Goal: Find contact information: Find contact information

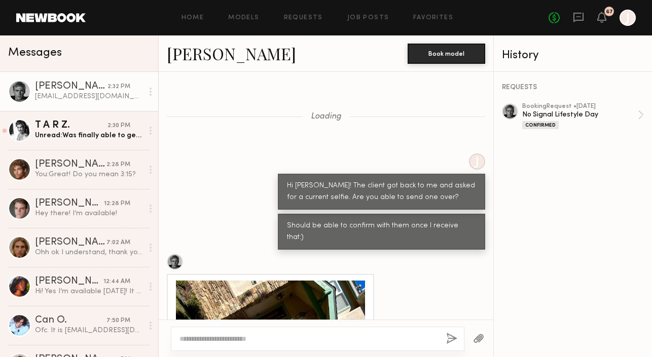
scroll to position [527, 0]
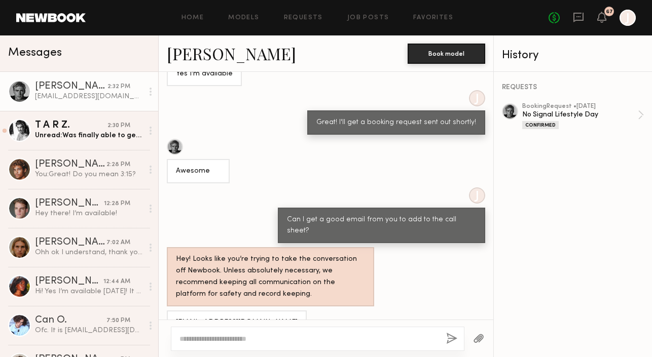
click at [274, 317] on div "[EMAIL_ADDRESS][DOMAIN_NAME]" at bounding box center [237, 323] width 122 height 12
drag, startPoint x: 278, startPoint y: 299, endPoint x: 169, endPoint y: 299, distance: 108.9
click at [168, 311] on div "[EMAIL_ADDRESS][DOMAIN_NAME]" at bounding box center [237, 323] width 140 height 24
copy div "[EMAIL_ADDRESS][DOMAIN_NAME]"
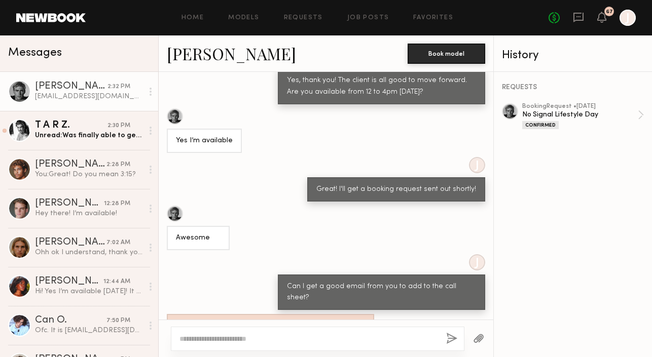
scroll to position [441, 0]
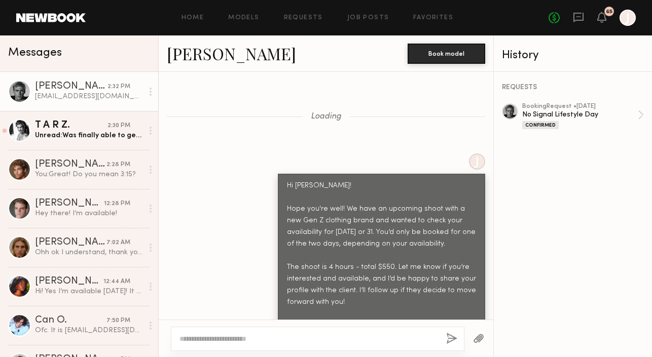
scroll to position [1992, 0]
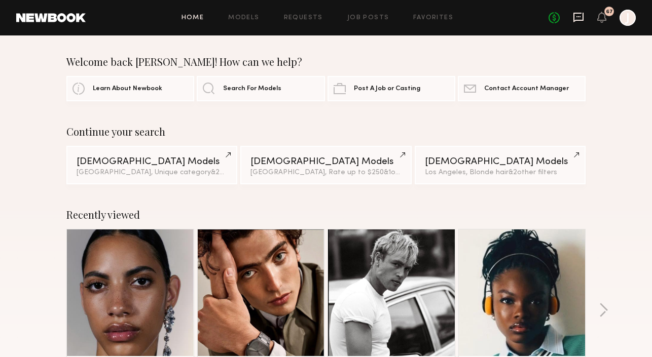
click at [580, 14] on icon at bounding box center [578, 17] width 11 height 11
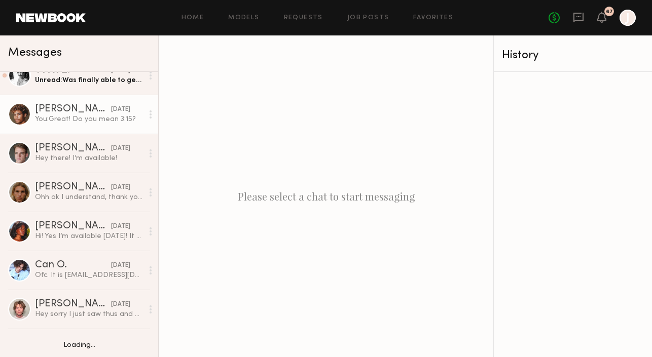
scroll to position [56, 0]
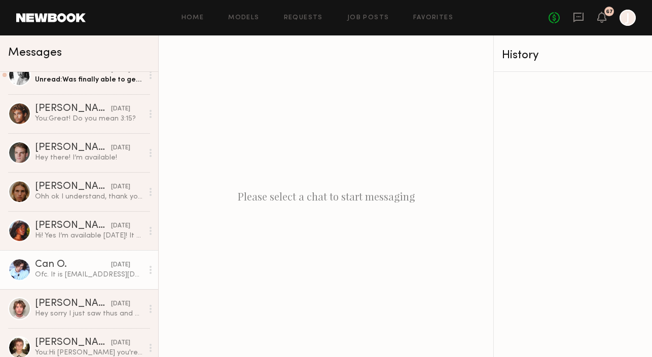
click at [66, 271] on div "Ofc. It is [EMAIL_ADDRESS][DOMAIN_NAME] thank you🤟" at bounding box center [89, 275] width 108 height 10
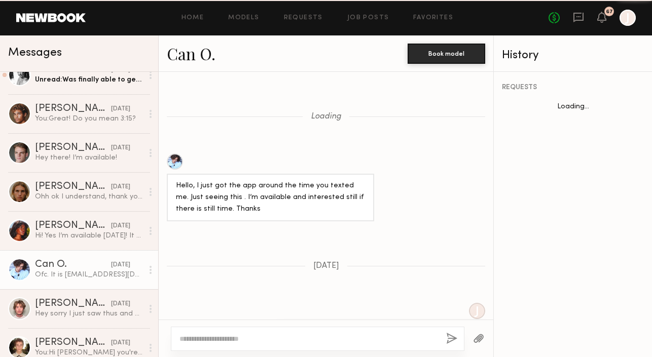
scroll to position [1161, 0]
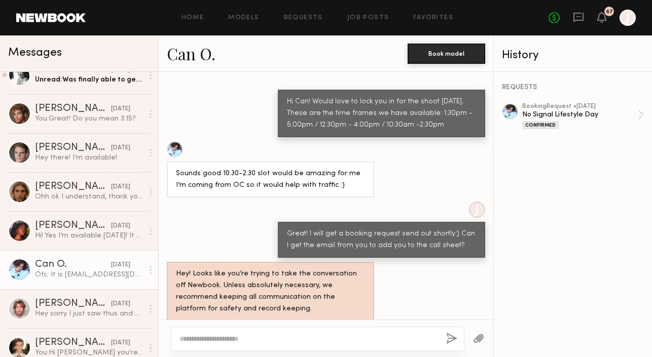
drag, startPoint x: 203, startPoint y: 299, endPoint x: 278, endPoint y: 299, distance: 74.5
click at [278, 332] on div "Ofc. It is [EMAIL_ADDRESS][DOMAIN_NAME] thank you🤟" at bounding box center [270, 343] width 189 height 23
copy div "[EMAIL_ADDRESS][DOMAIN_NAME]"
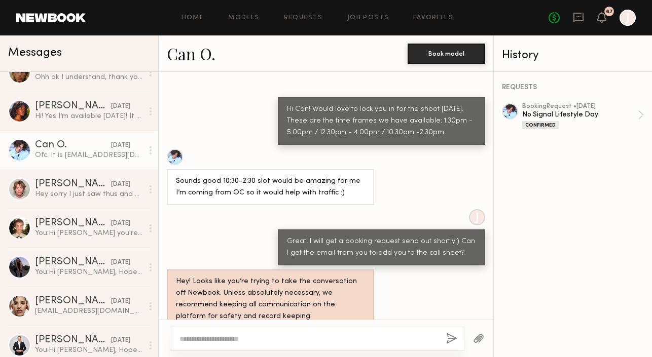
scroll to position [180, 0]
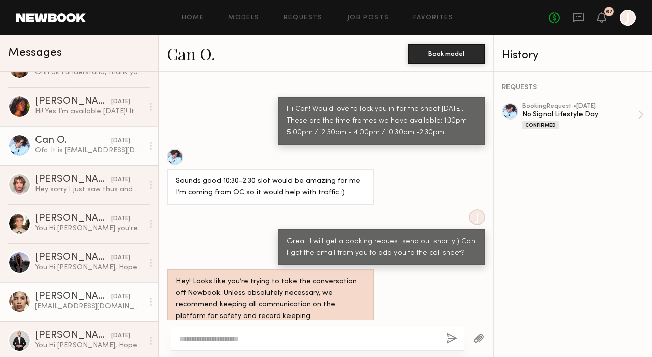
click at [56, 297] on div "[PERSON_NAME]" at bounding box center [73, 297] width 76 height 10
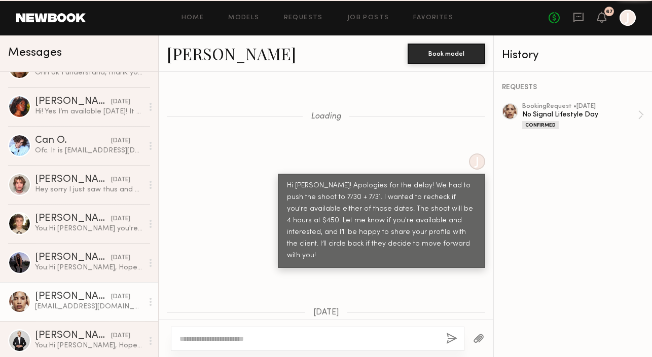
scroll to position [1038, 0]
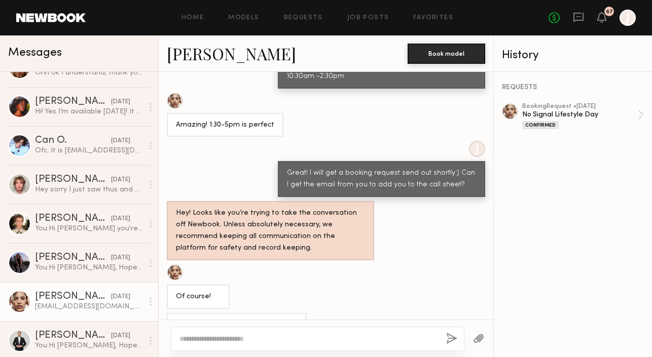
drag, startPoint x: 176, startPoint y: 299, endPoint x: 256, endPoint y: 299, distance: 80.1
click at [257, 313] on div "[EMAIL_ADDRESS][DOMAIN_NAME]" at bounding box center [237, 325] width 140 height 24
copy div "[EMAIL_ADDRESS][DOMAIN_NAME]"
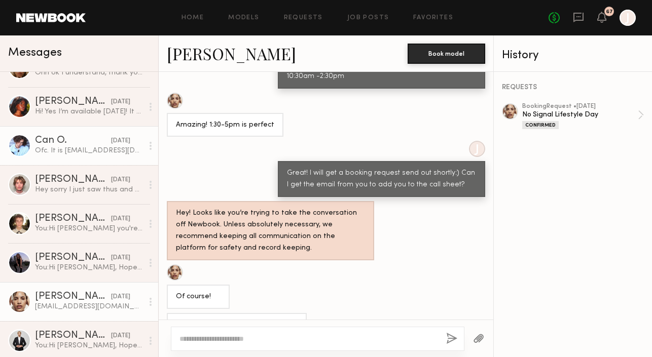
click at [90, 140] on div "Can O." at bounding box center [73, 141] width 76 height 10
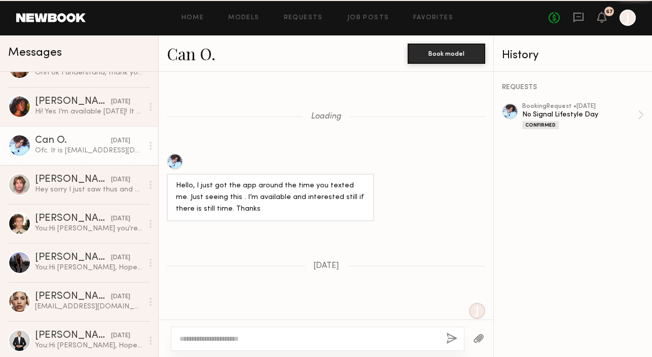
scroll to position [1161, 0]
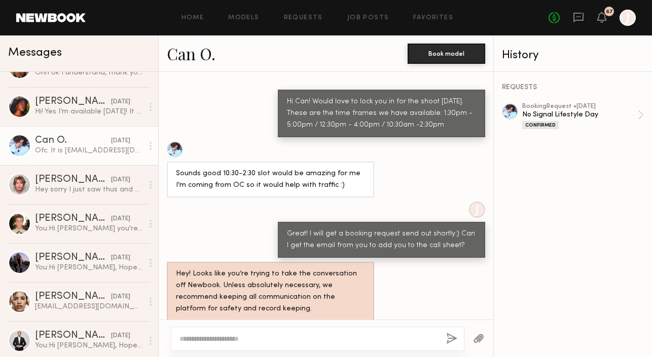
click at [188, 59] on link "Can O." at bounding box center [191, 54] width 49 height 22
